Goal: Task Accomplishment & Management: Complete application form

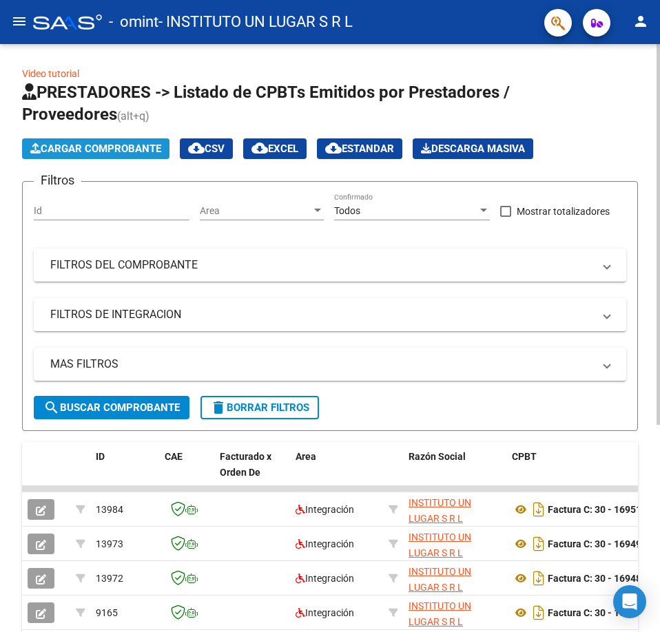
click at [112, 146] on span "Cargar Comprobante" at bounding box center [95, 149] width 131 height 12
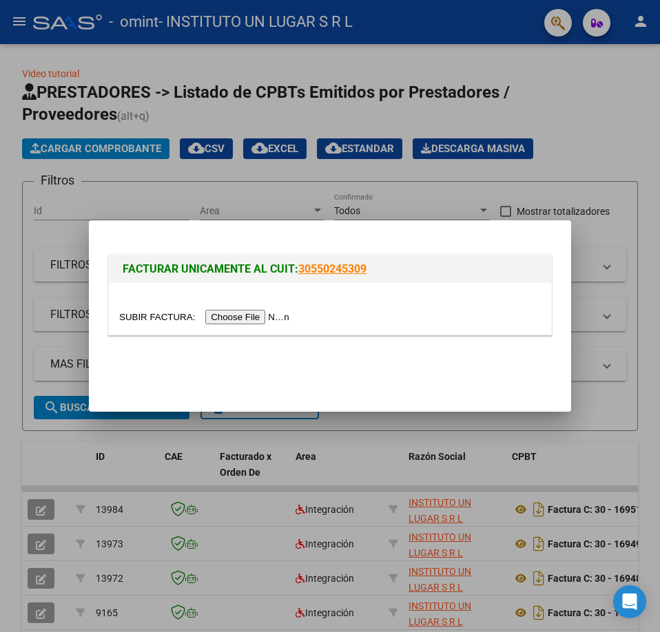
click at [225, 315] on input "file" at bounding box center [206, 317] width 174 height 14
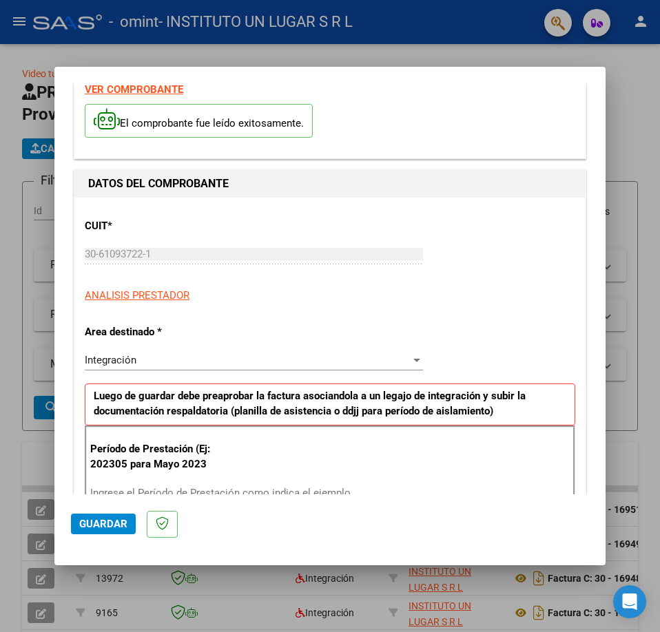
scroll to position [138, 0]
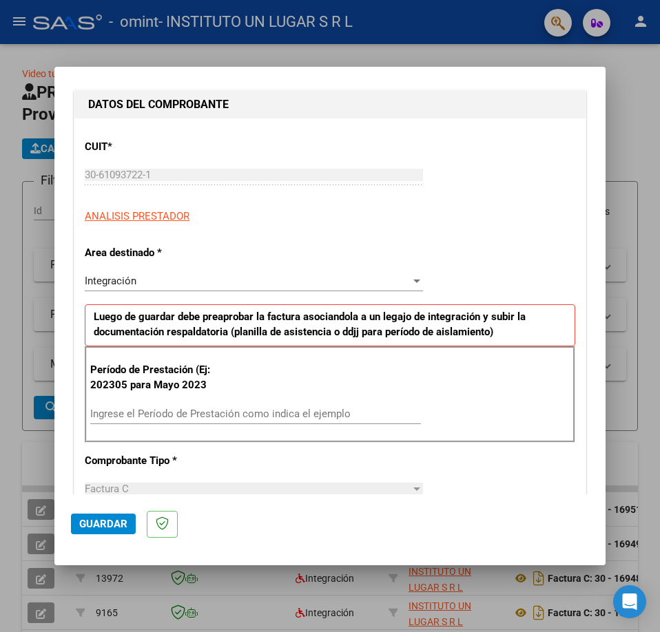
click at [220, 284] on div "Integración" at bounding box center [248, 281] width 326 height 12
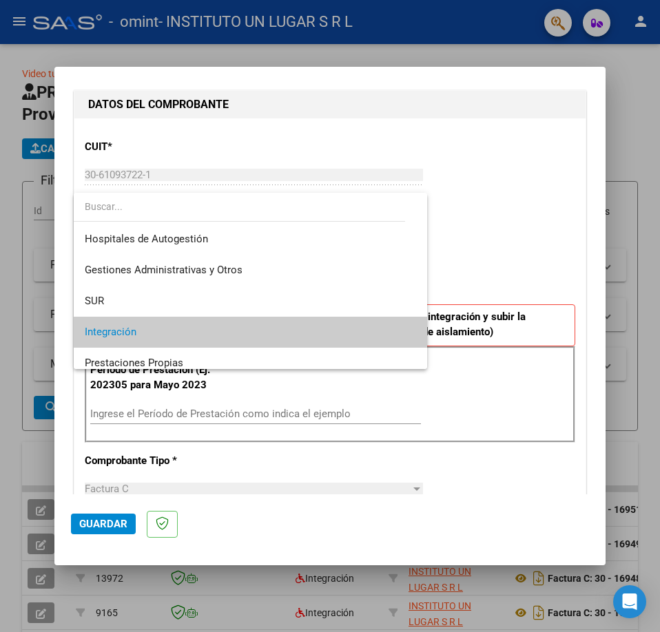
scroll to position [52, 0]
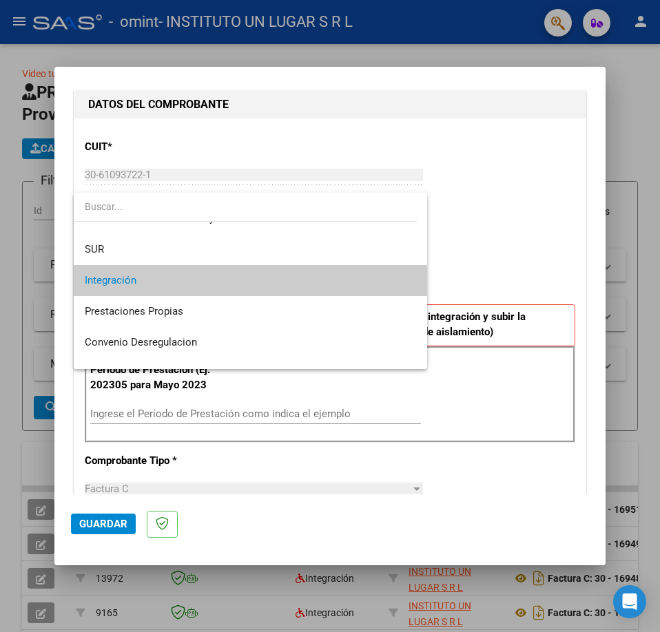
click at [221, 283] on span "Integración" at bounding box center [250, 280] width 331 height 31
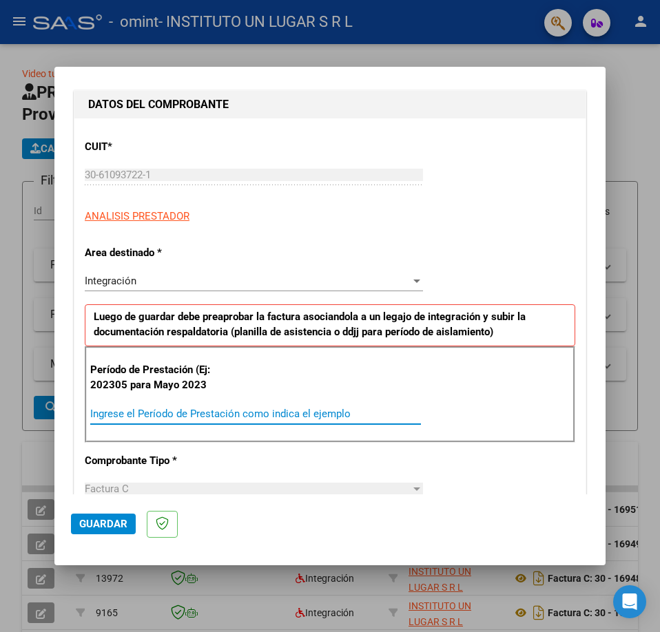
click at [158, 411] on input "Ingrese el Período de Prestación como indica el ejemplo" at bounding box center [255, 414] width 330 height 12
type input "202507"
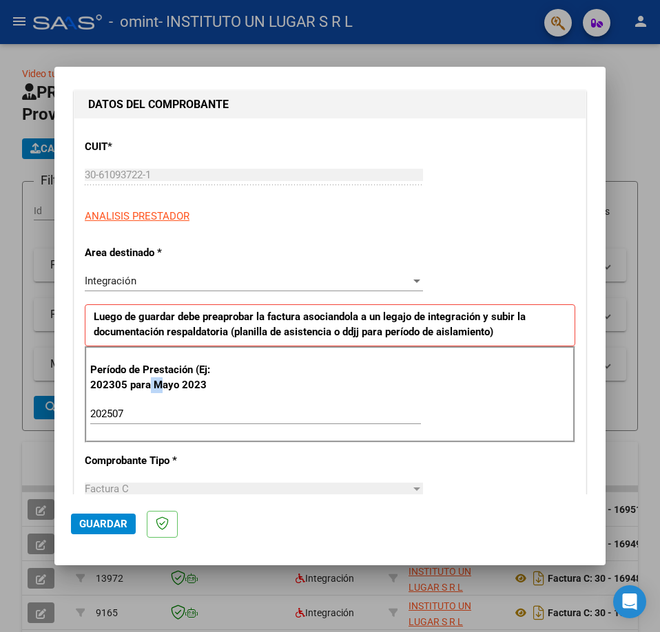
drag, startPoint x: 148, startPoint y: 381, endPoint x: 161, endPoint y: 381, distance: 13.1
click at [161, 381] on p "Período de Prestación (Ej: 202305 para Mayo 2023" at bounding box center [162, 377] width 144 height 31
click at [118, 416] on input "202507" at bounding box center [255, 414] width 330 height 12
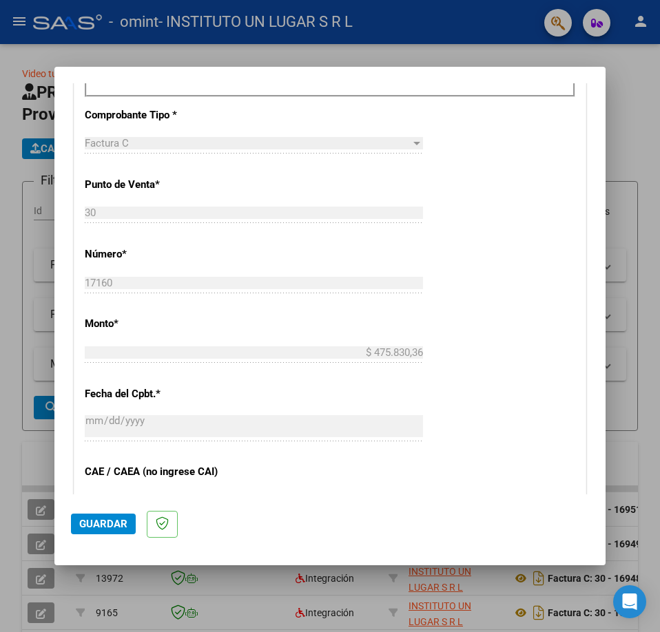
scroll to position [757, 0]
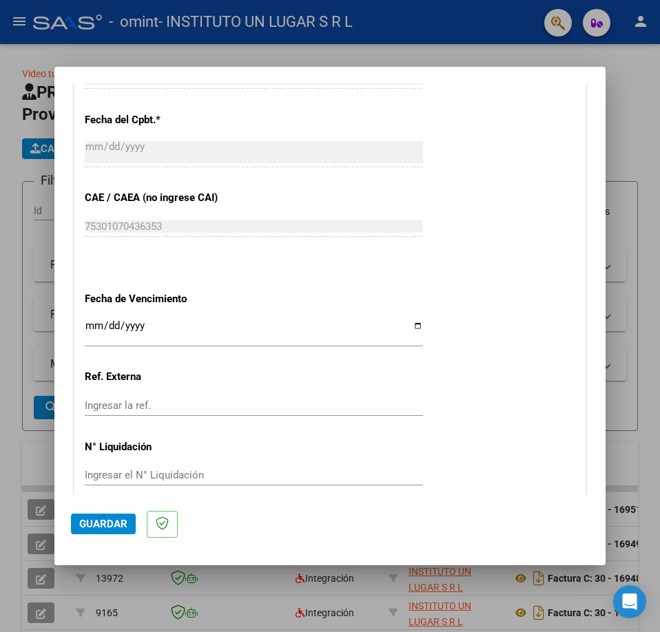
click at [91, 326] on input "Ingresar la fecha" at bounding box center [254, 331] width 338 height 22
type input "[DATE]"
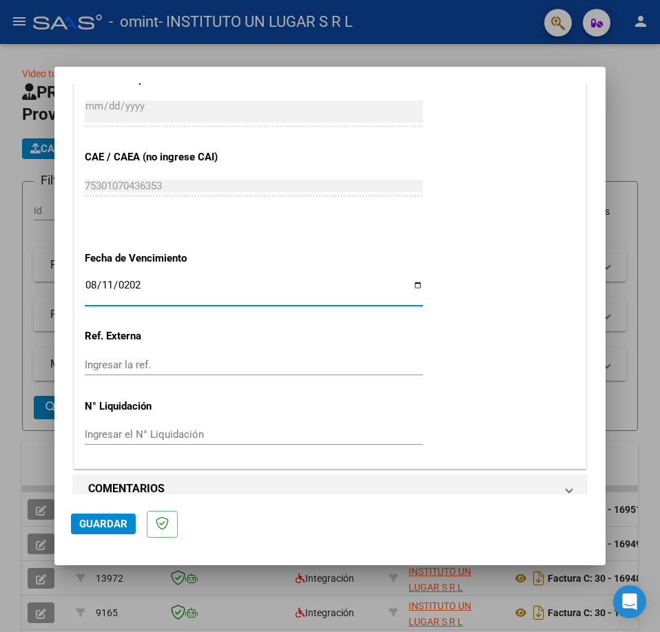
scroll to position [817, 0]
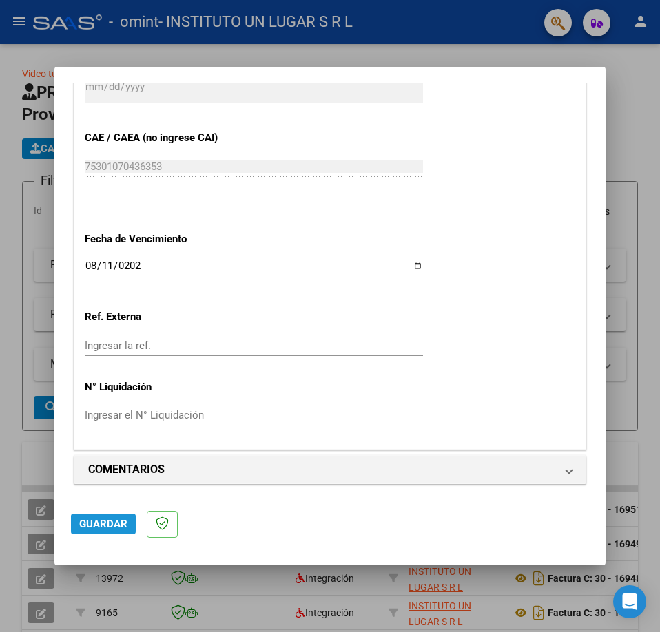
click at [96, 531] on button "Guardar" at bounding box center [103, 524] width 65 height 21
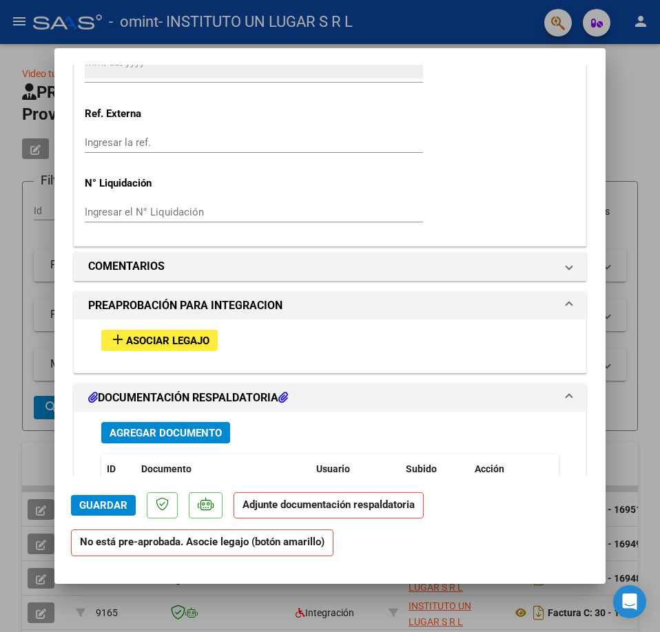
scroll to position [1033, 0]
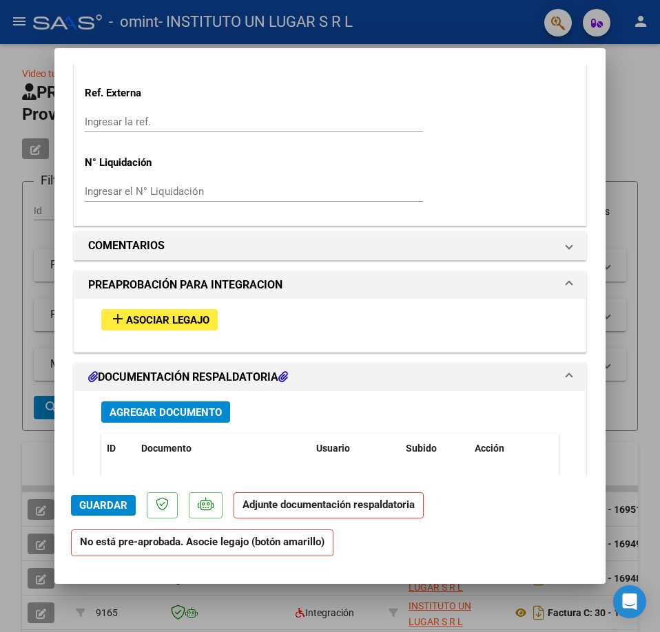
click at [160, 330] on button "add Asociar Legajo" at bounding box center [159, 319] width 116 height 21
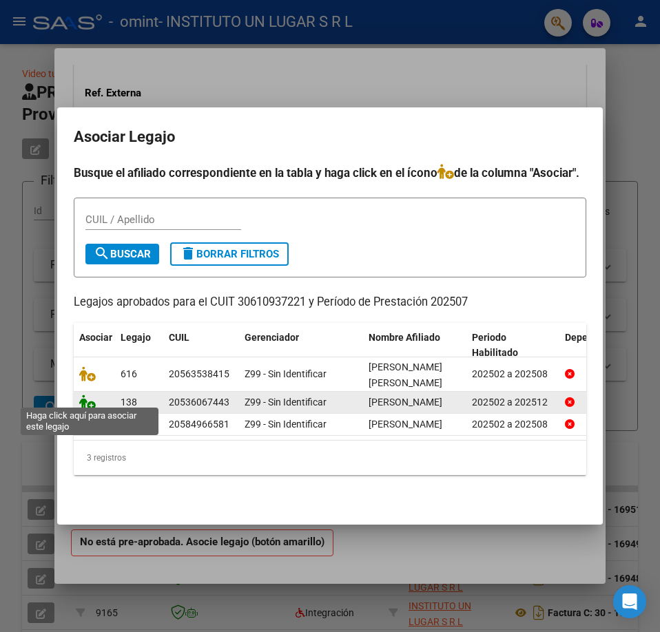
click at [83, 398] on icon at bounding box center [87, 402] width 17 height 15
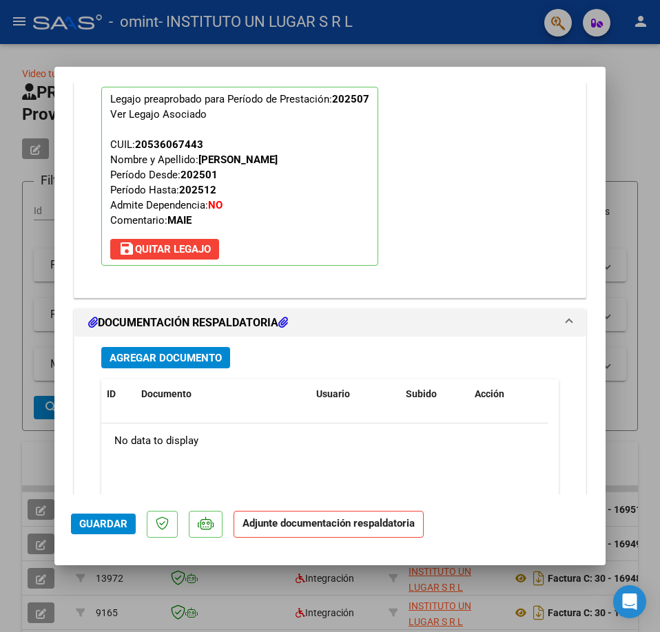
scroll to position [1344, 0]
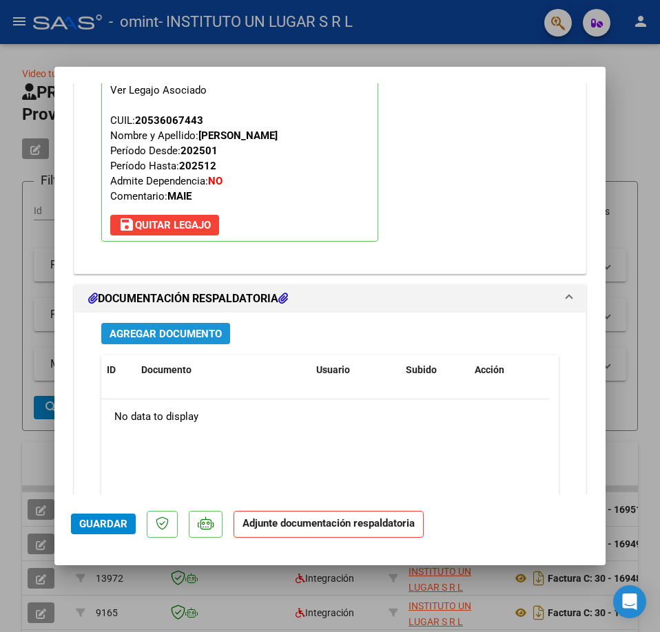
click at [178, 328] on span "Agregar Documento" at bounding box center [165, 334] width 112 height 12
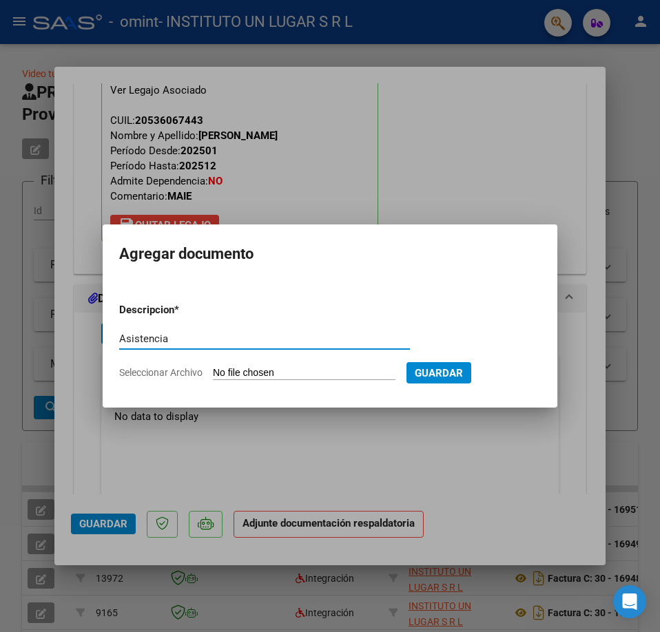
type input "Asistencia"
click at [267, 376] on input "Seleccionar Archivo" at bounding box center [304, 373] width 182 height 13
type input "C:\fakepath\Asist [DATE] [PERSON_NAME].pdf"
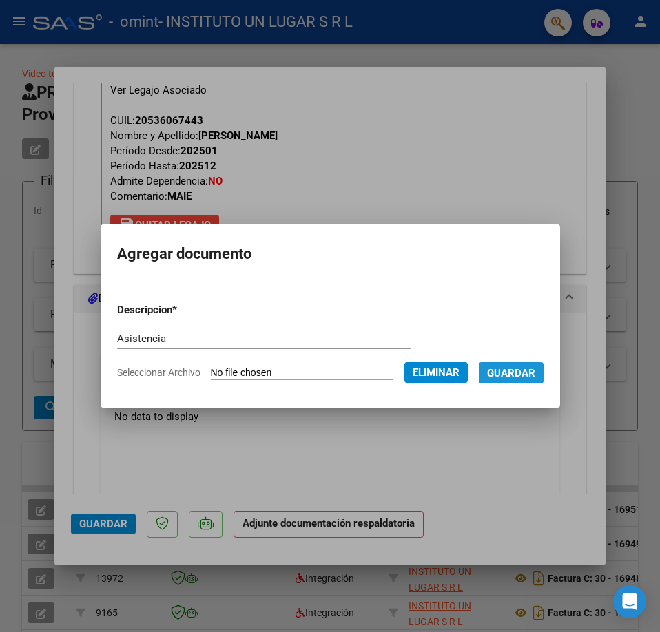
click at [513, 375] on span "Guardar" at bounding box center [511, 373] width 48 height 12
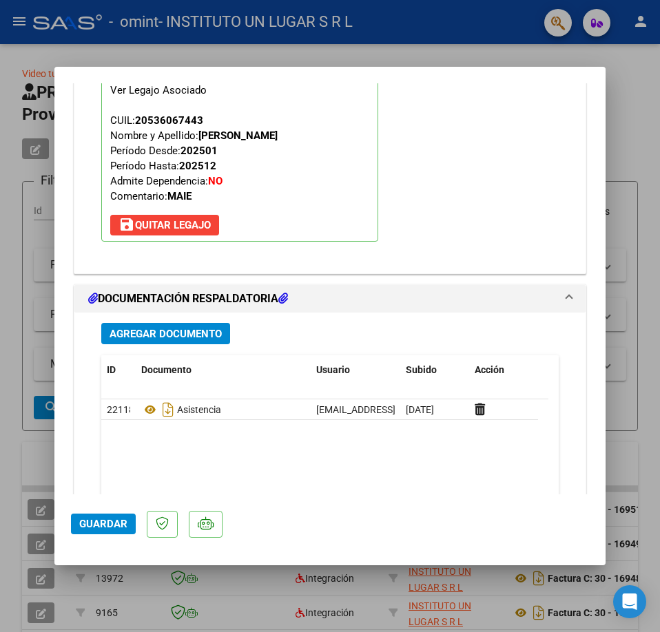
click at [203, 334] on span "Agregar Documento" at bounding box center [165, 334] width 112 height 12
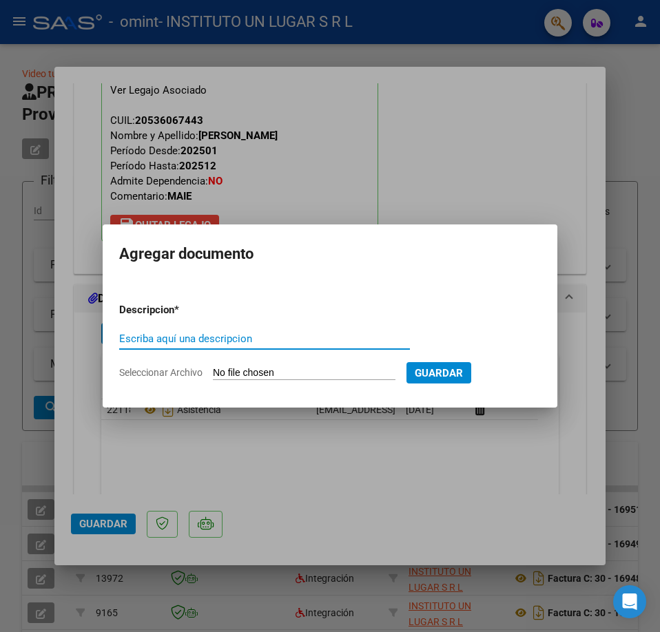
type input "a"
type input "Autorizacion"
click at [245, 373] on input "Seleccionar Archivo" at bounding box center [304, 373] width 182 height 13
type input "C:\fakepath\AUT [PERSON_NAME].pdf"
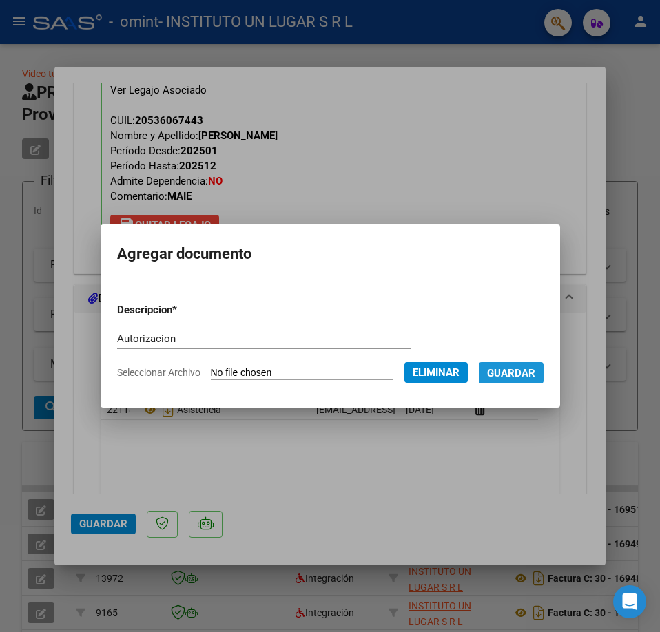
click at [528, 367] on span "Guardar" at bounding box center [511, 373] width 48 height 12
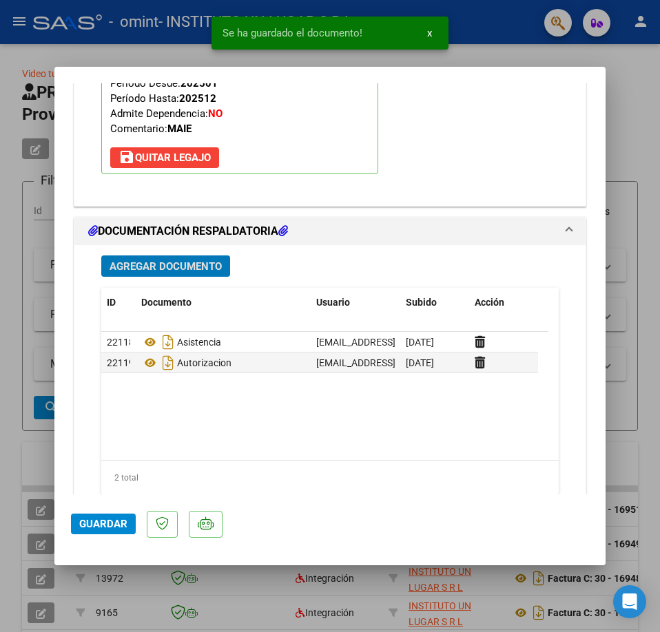
scroll to position [1477, 0]
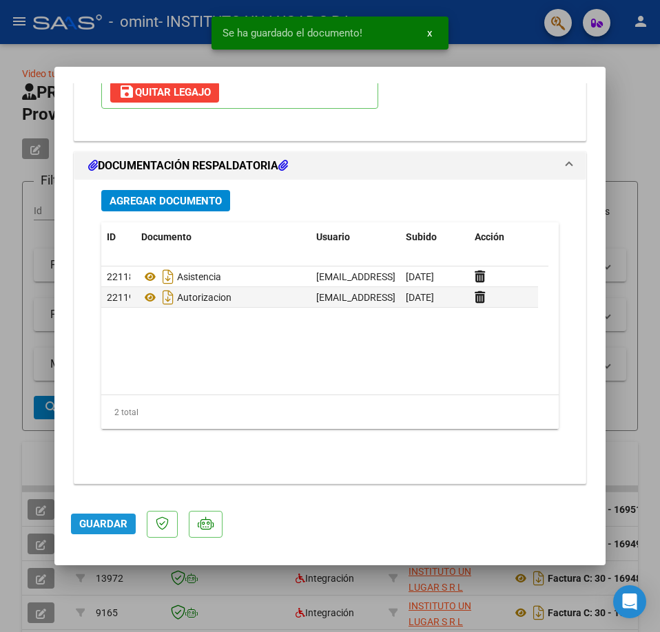
click at [98, 528] on span "Guardar" at bounding box center [103, 524] width 48 height 12
click at [616, 170] on div at bounding box center [330, 316] width 660 height 632
type input "$ 0,00"
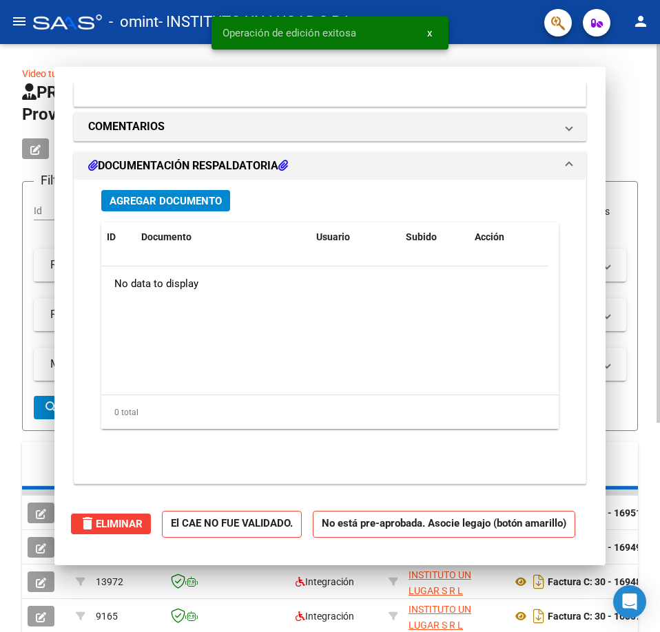
scroll to position [0, 0]
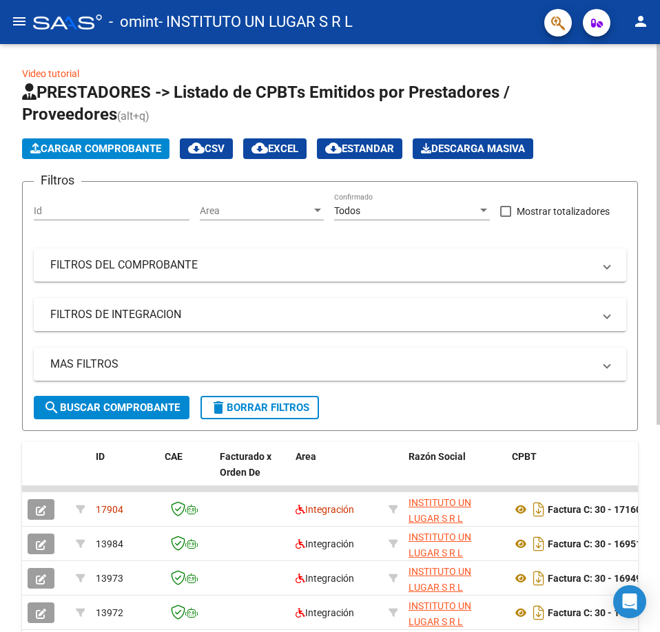
click at [593, 143] on div "Cargar Comprobante cloud_download CSV cloud_download EXCEL cloud_download Estan…" at bounding box center [330, 148] width 616 height 21
drag, startPoint x: 512, startPoint y: 1, endPoint x: 624, endPoint y: 124, distance: 167.1
click at [649, 131] on div "Video tutorial PRESTADORES -> Listado de CPBTs Emitidos por Prestadores / Prove…" at bounding box center [330, 493] width 660 height 898
